Goal: Navigation & Orientation: Find specific page/section

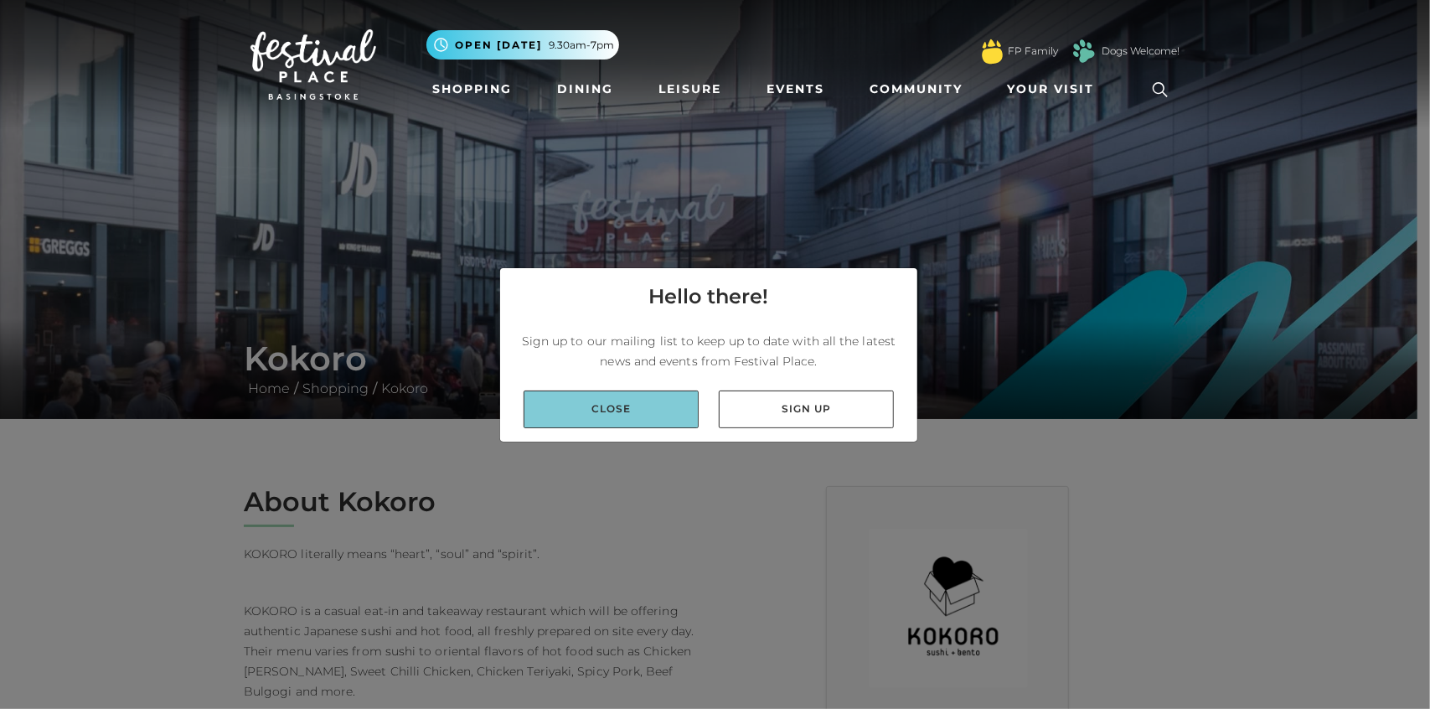
click at [668, 411] on link "Close" at bounding box center [611, 410] width 175 height 38
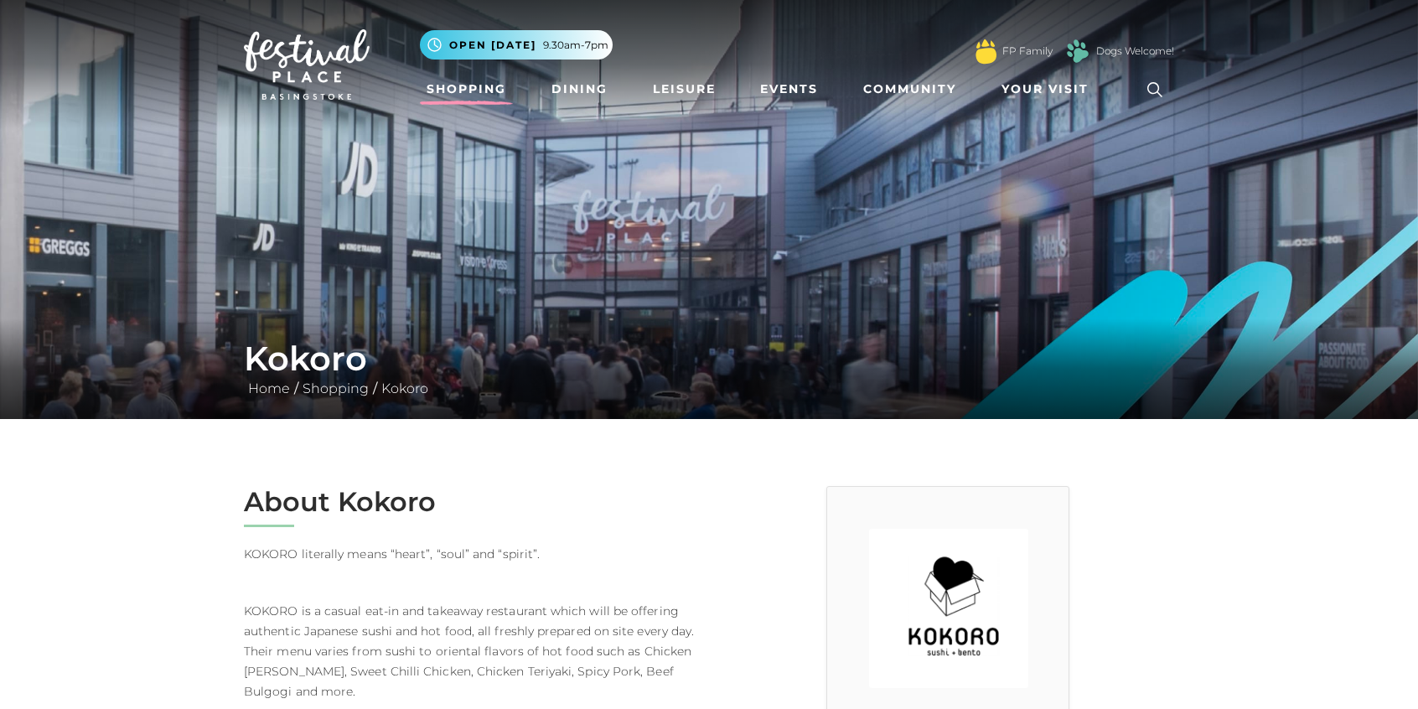
click at [478, 88] on link "Shopping" at bounding box center [466, 89] width 93 height 31
click at [588, 86] on link "Dining" at bounding box center [580, 89] width 70 height 31
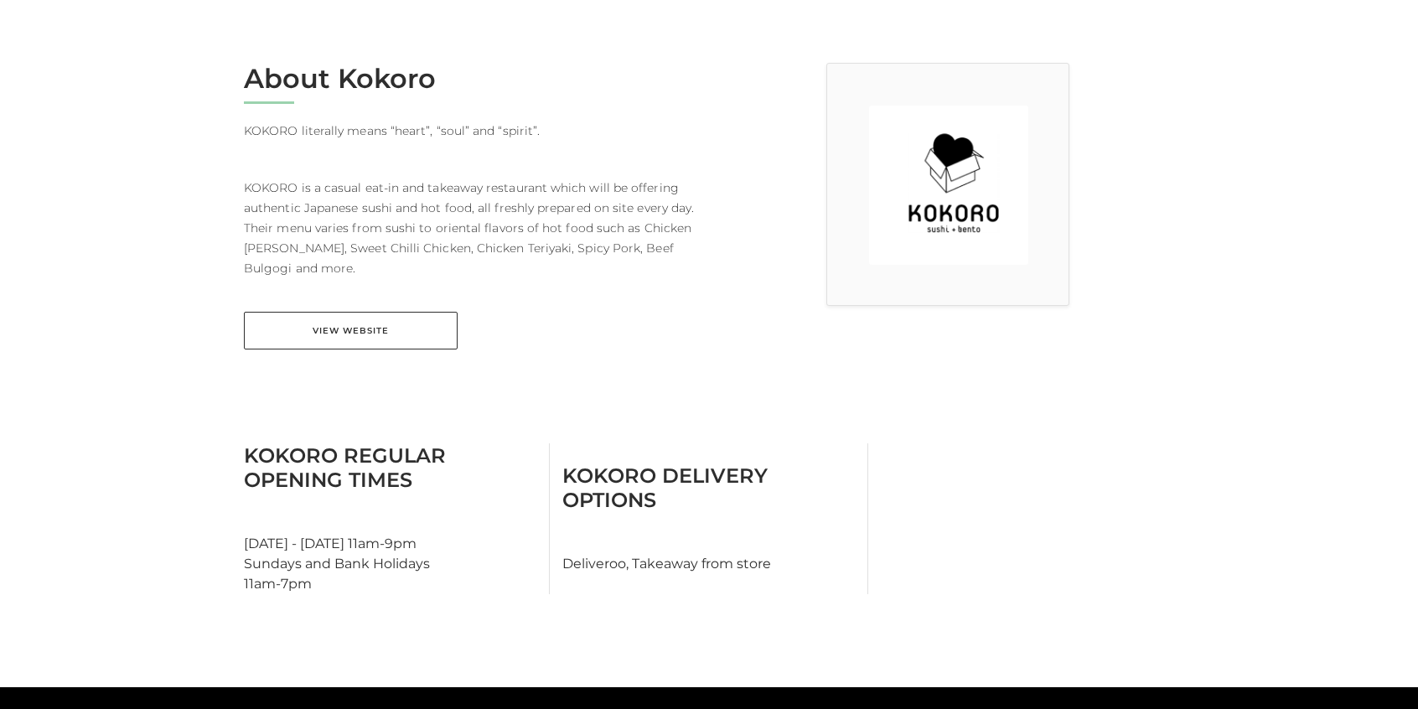
scroll to position [503, 0]
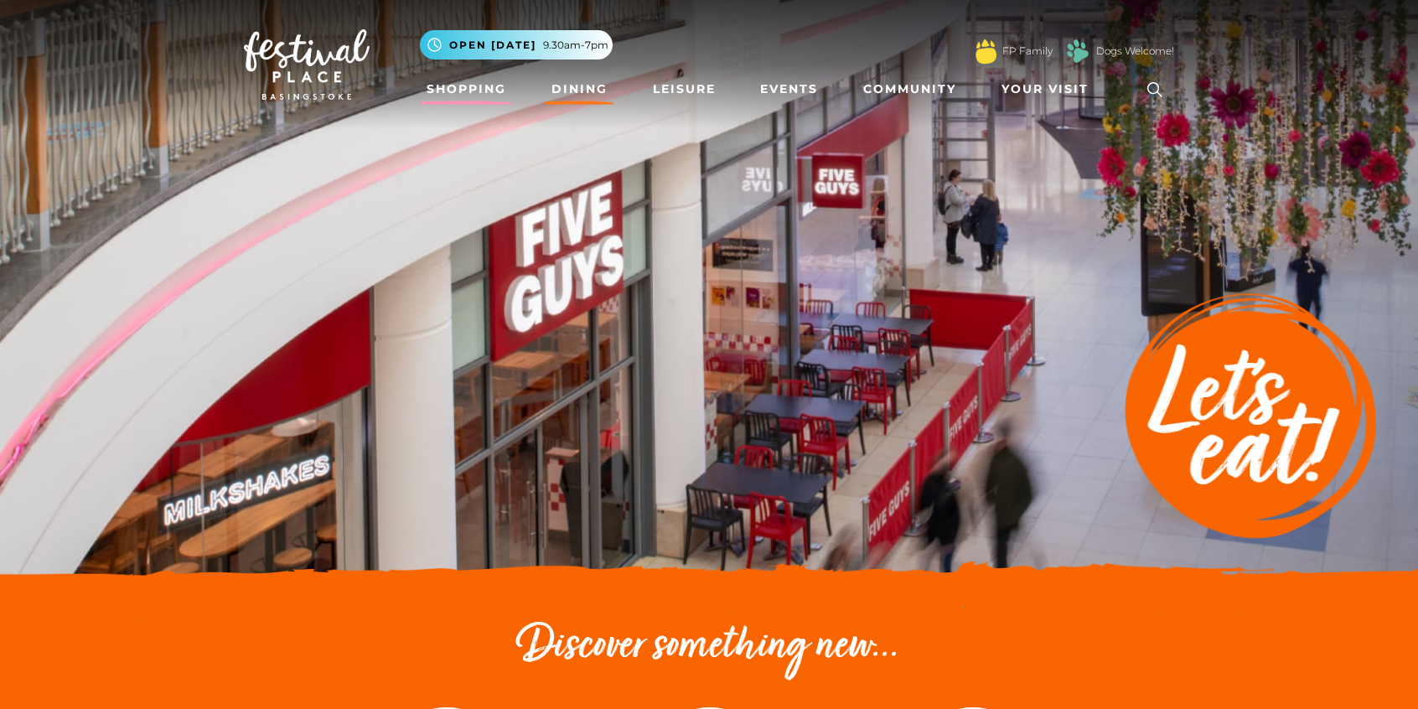
click at [478, 91] on link "Shopping" at bounding box center [466, 89] width 93 height 31
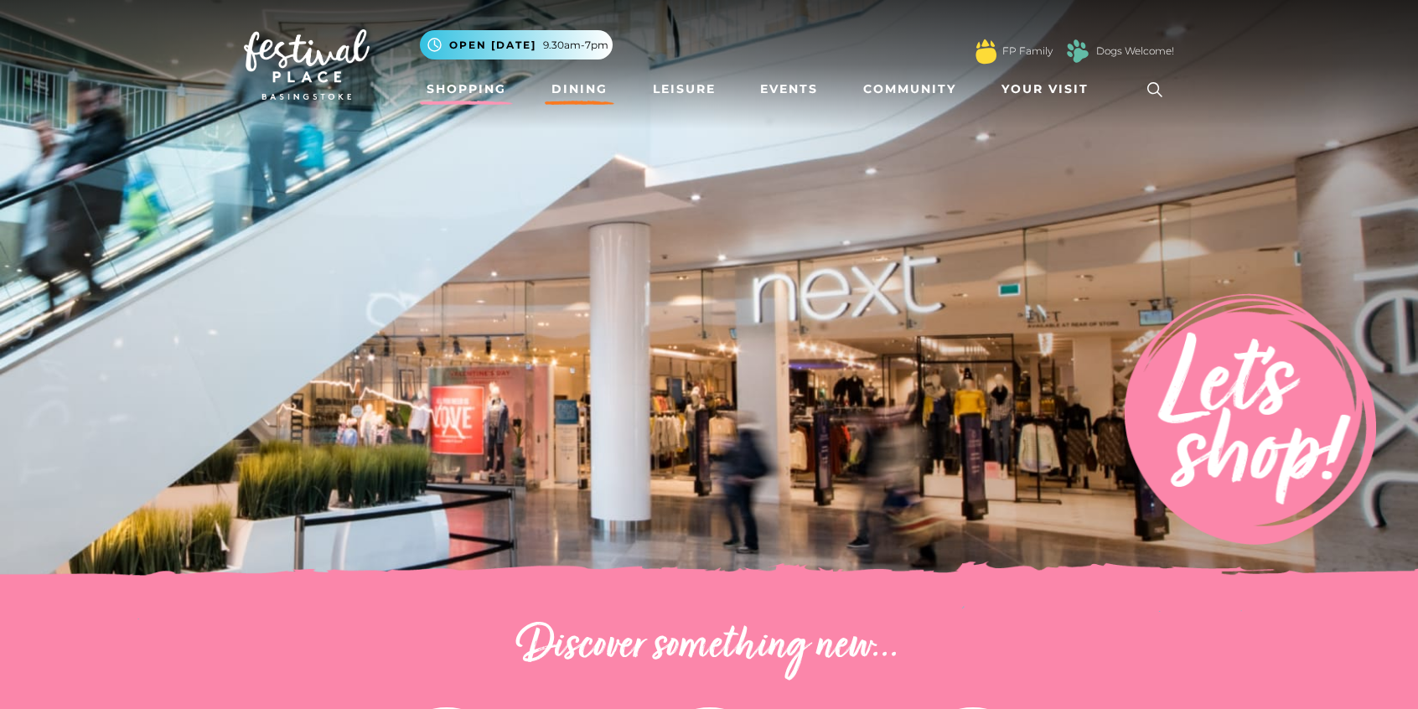
click at [576, 91] on link "Dining" at bounding box center [580, 89] width 70 height 31
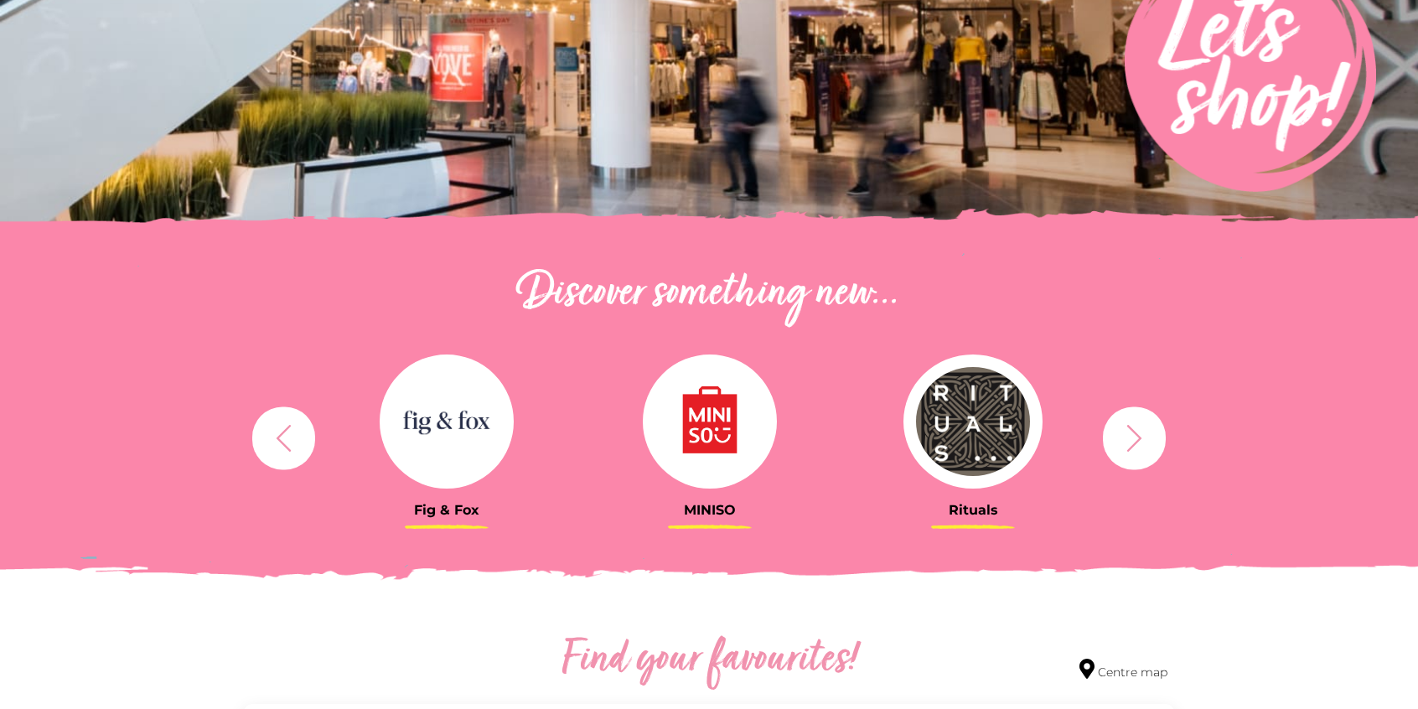
scroll to position [670, 0]
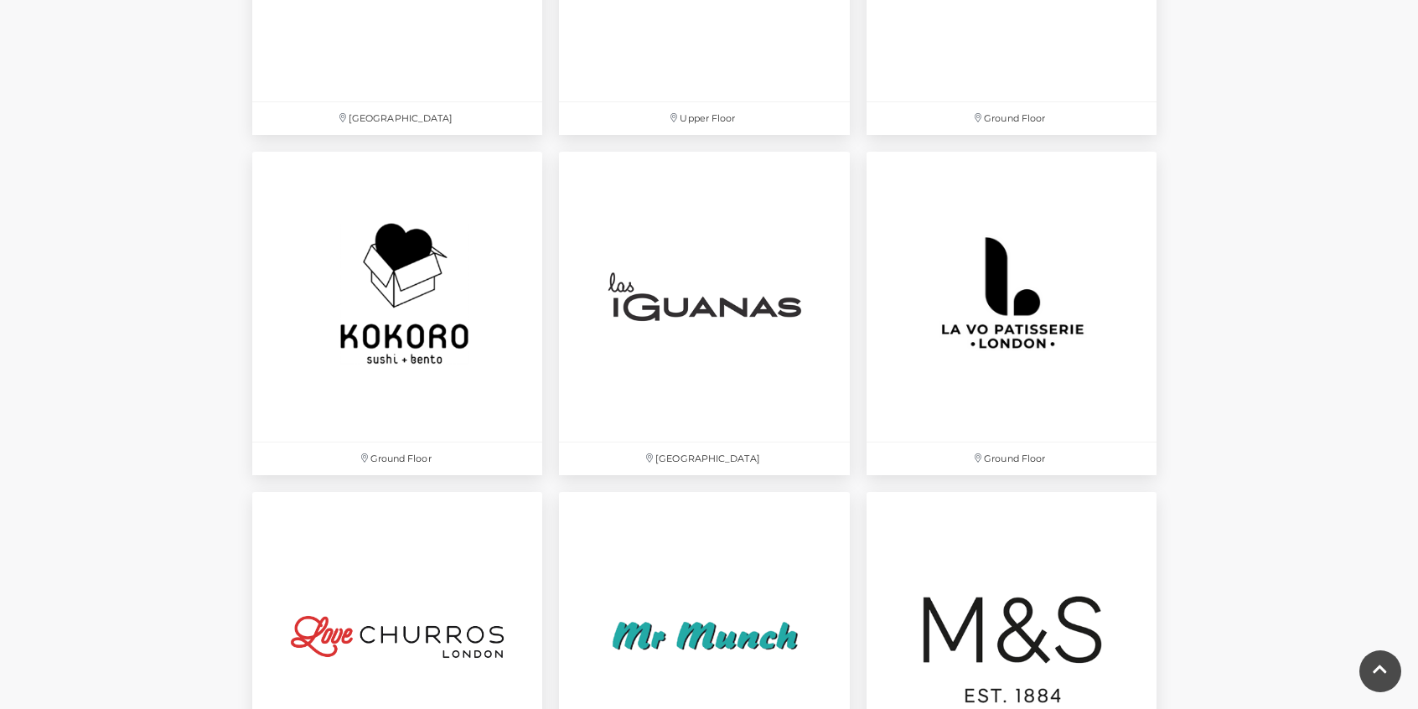
scroll to position [3687, 0]
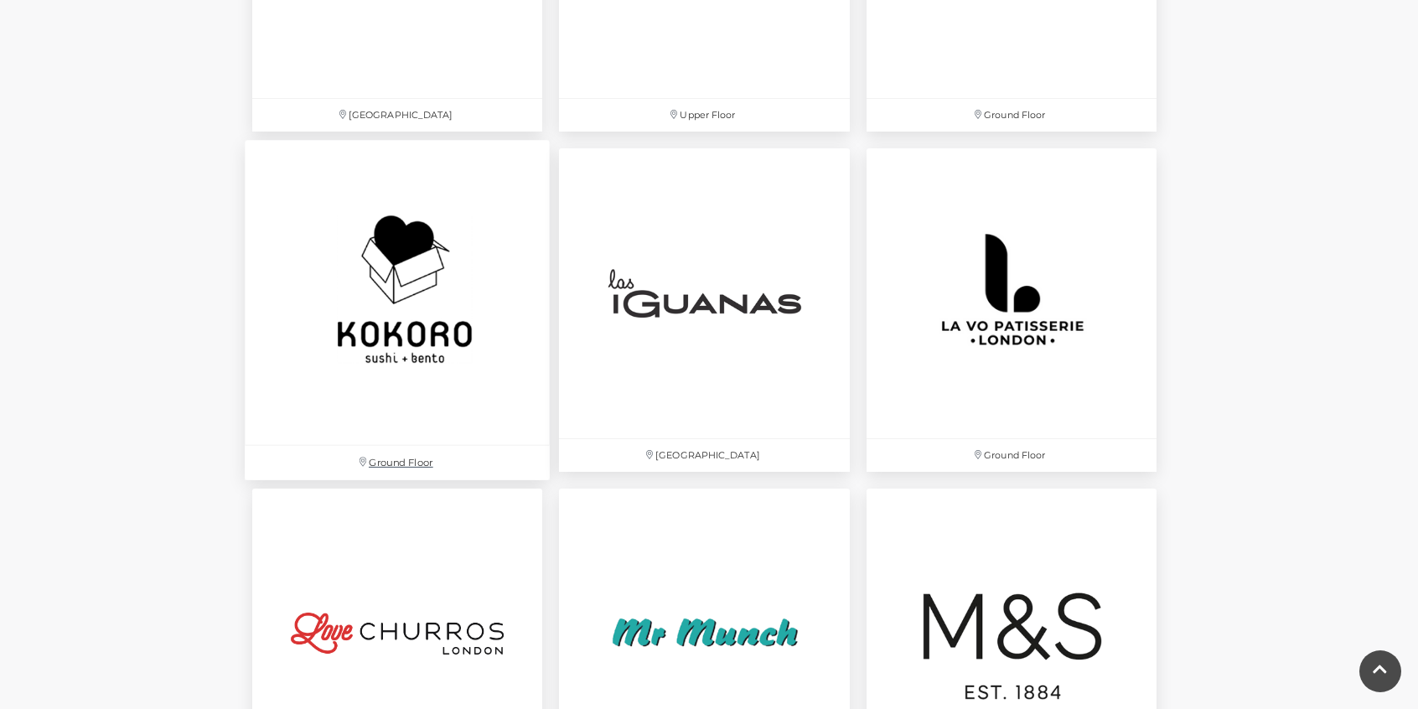
click at [404, 321] on img at bounding box center [397, 292] width 305 height 305
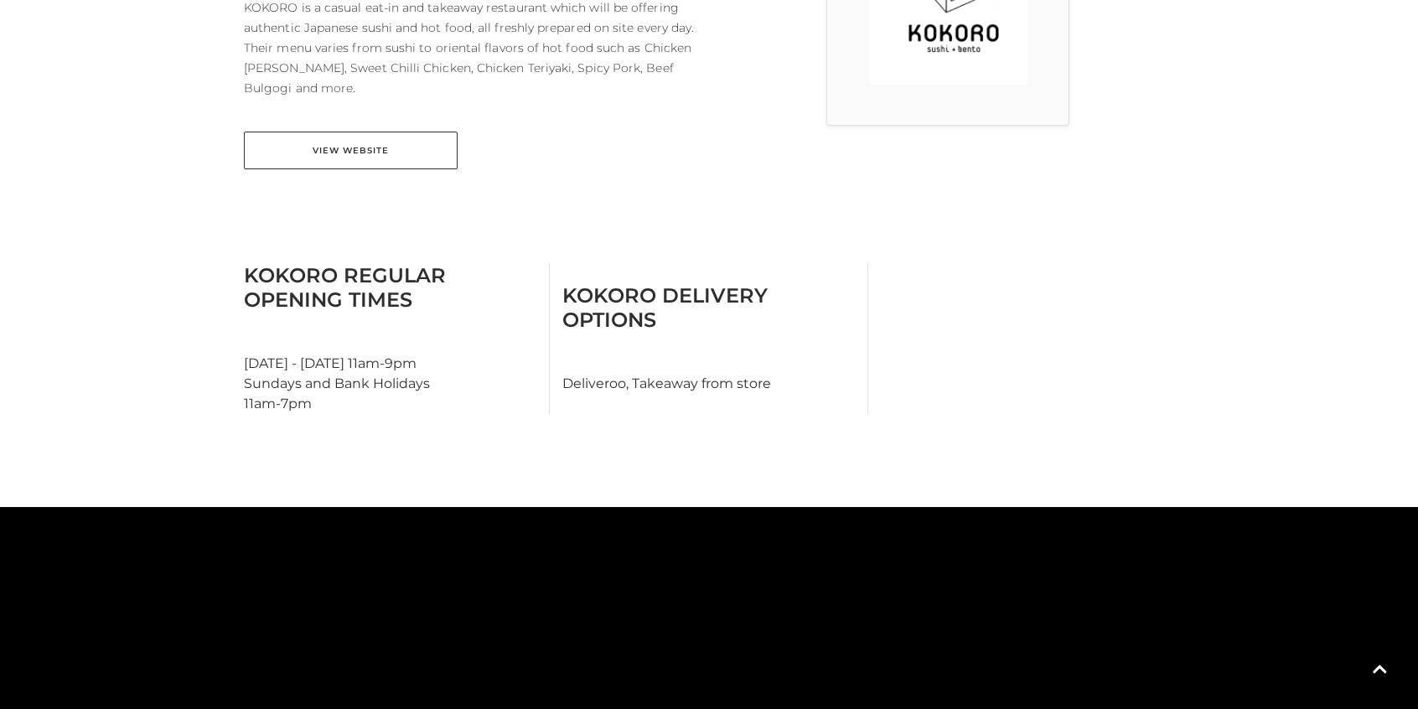
scroll to position [587, 0]
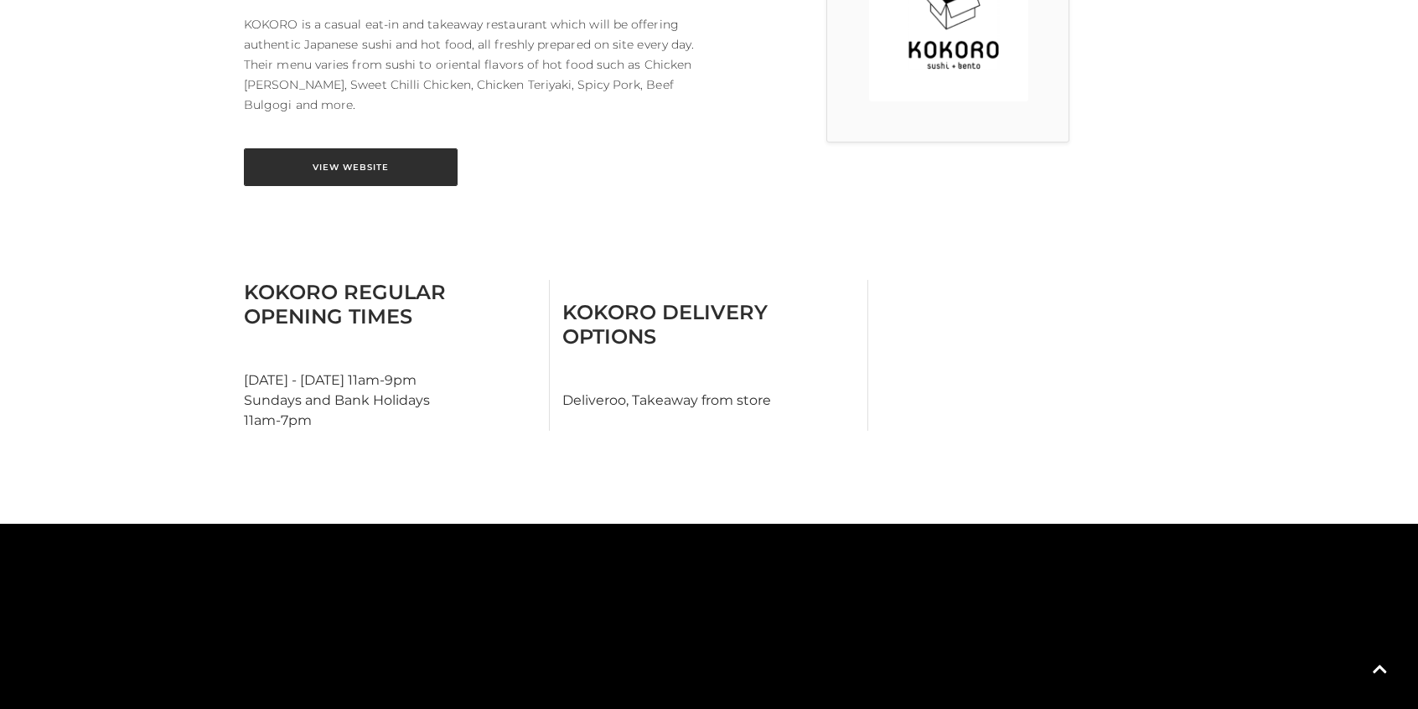
click at [328, 182] on link "View Website" at bounding box center [351, 167] width 214 height 38
